Goal: Navigation & Orientation: Find specific page/section

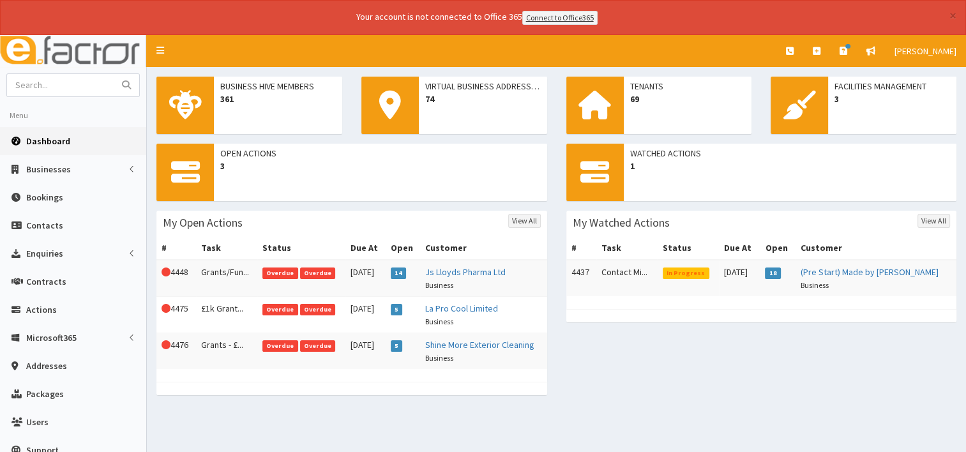
click at [49, 146] on link "Dashboard" at bounding box center [73, 141] width 146 height 28
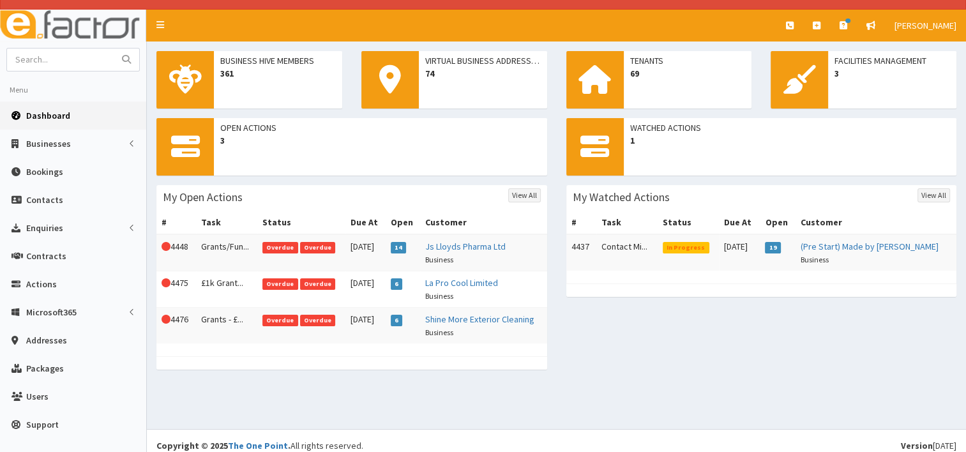
click at [49, 117] on span "Dashboard" at bounding box center [48, 115] width 44 height 11
